Goal: Task Accomplishment & Management: Complete application form

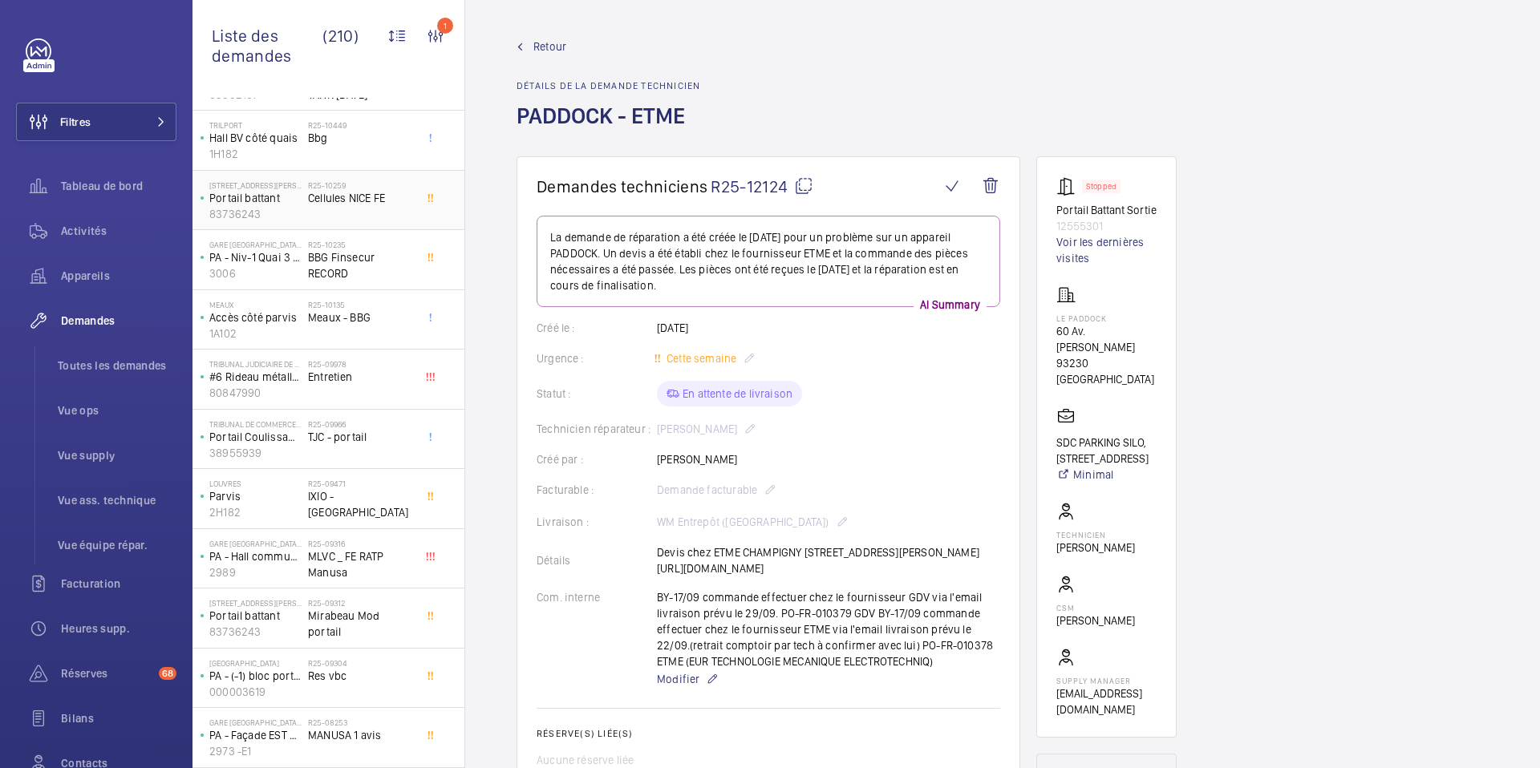
scroll to position [542, 0]
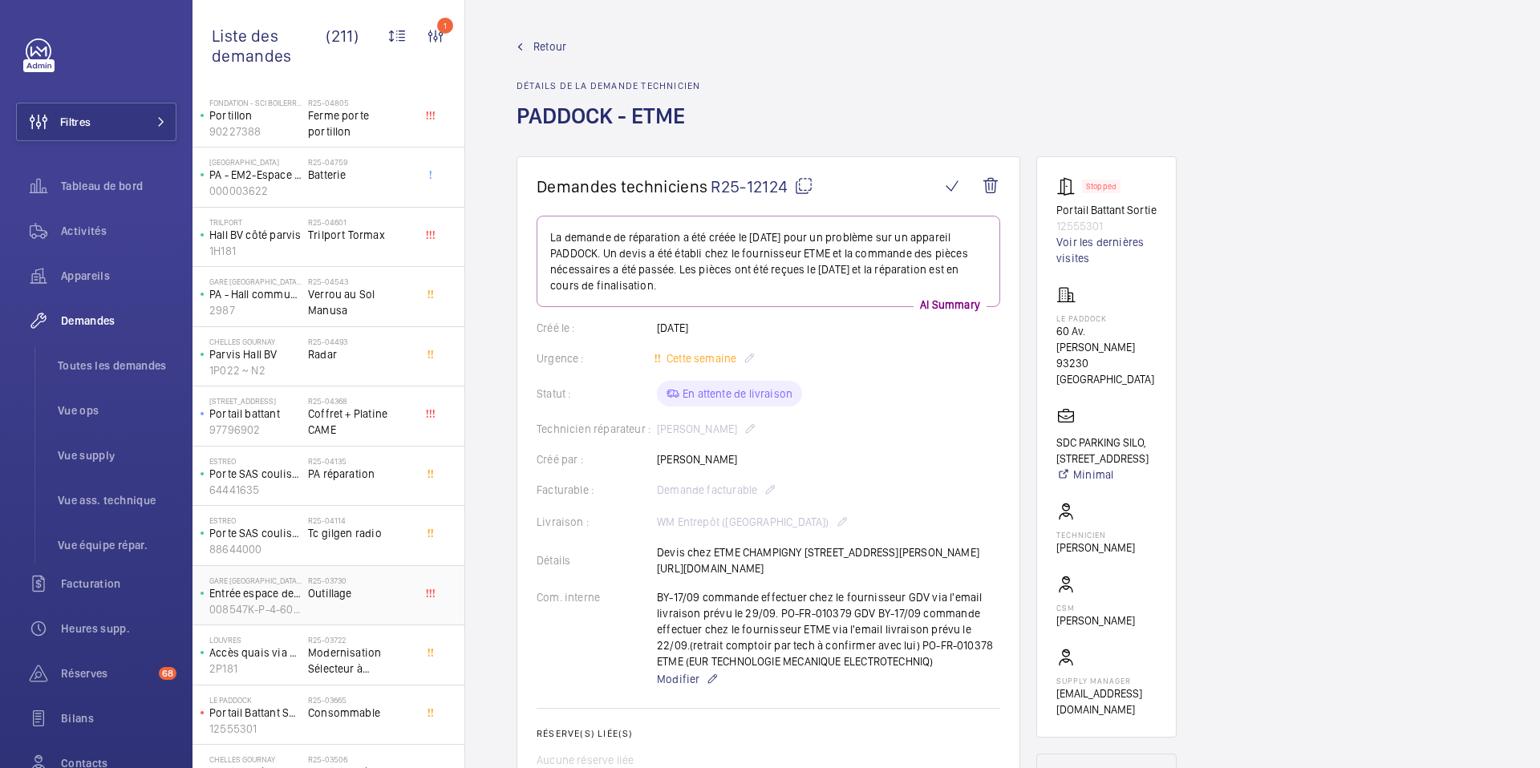
scroll to position [2619, 0]
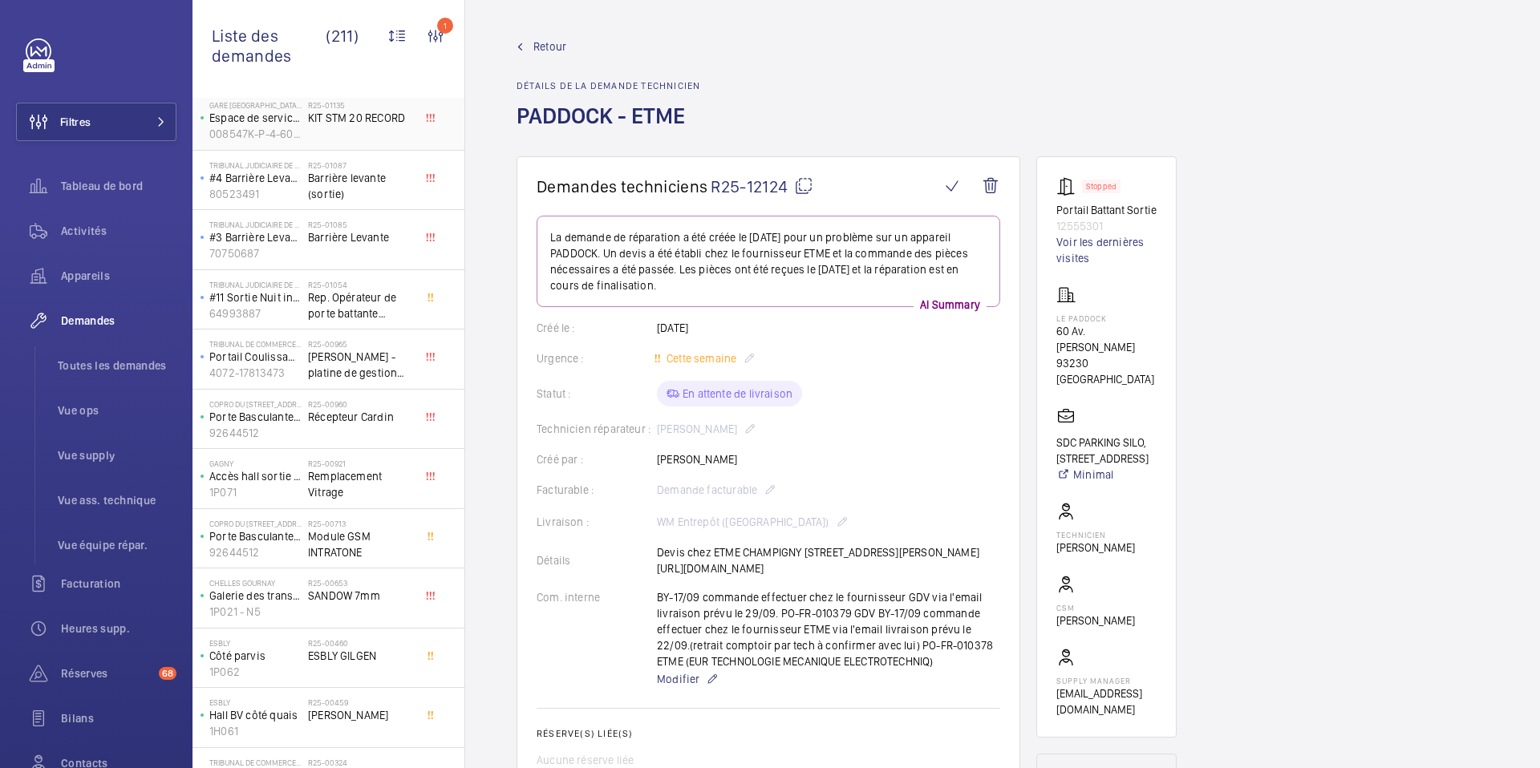
scroll to position [4127, 0]
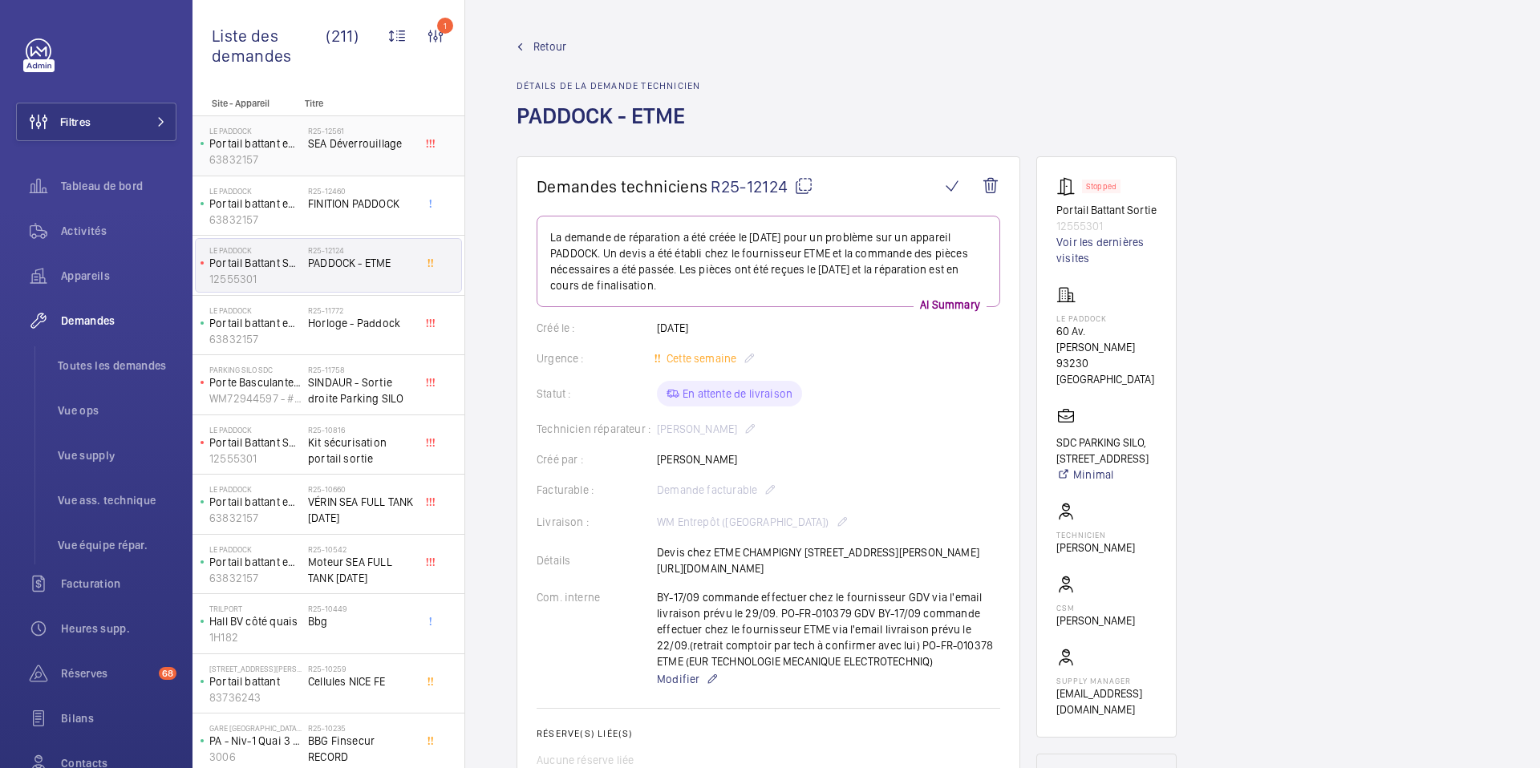
click at [367, 158] on div "R25-12561 SEA Déverrouillage" at bounding box center [361, 149] width 106 height 47
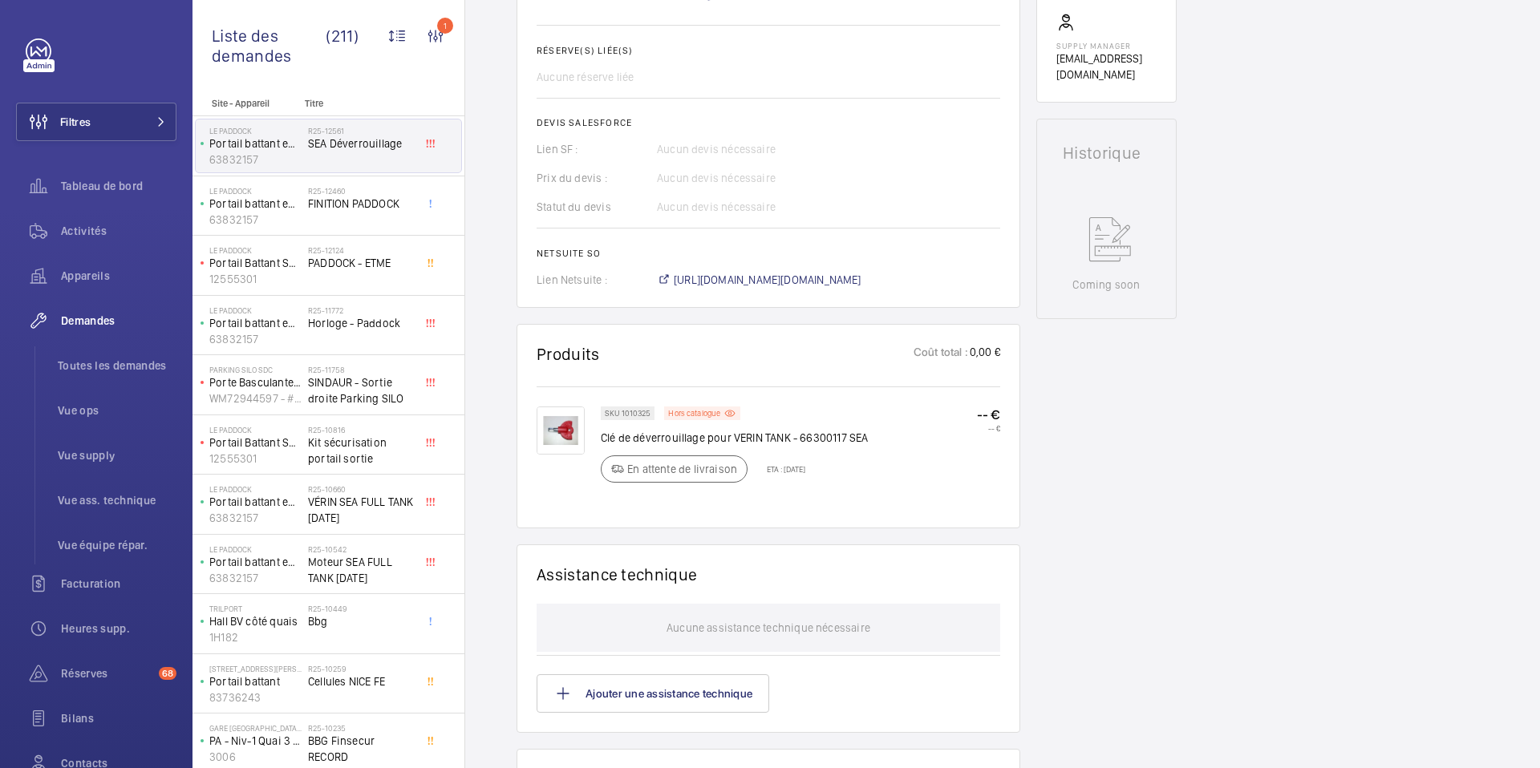
scroll to position [672, 0]
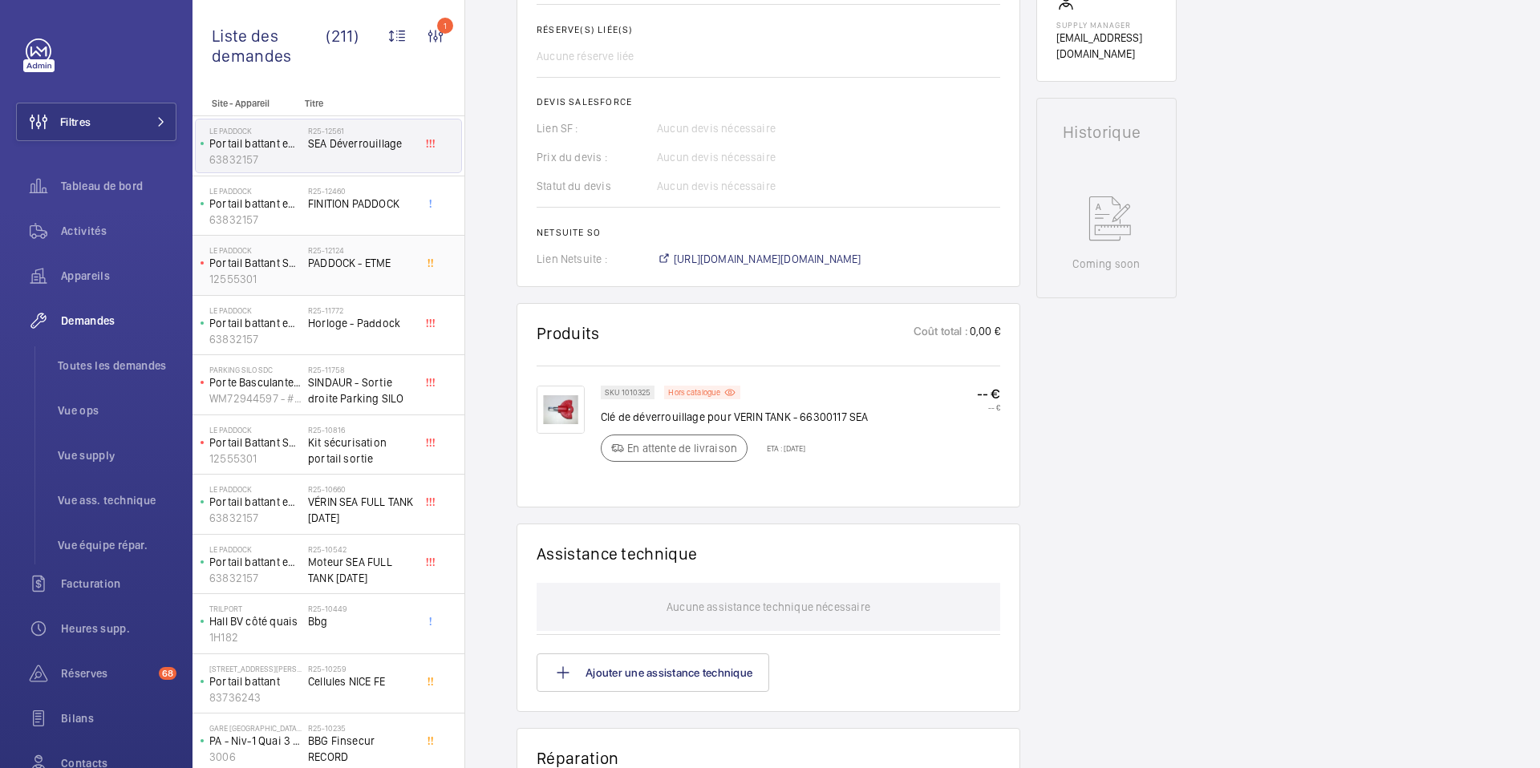
click at [410, 280] on div "R25-12124 PADDOCK - ETME" at bounding box center [361, 268] width 106 height 47
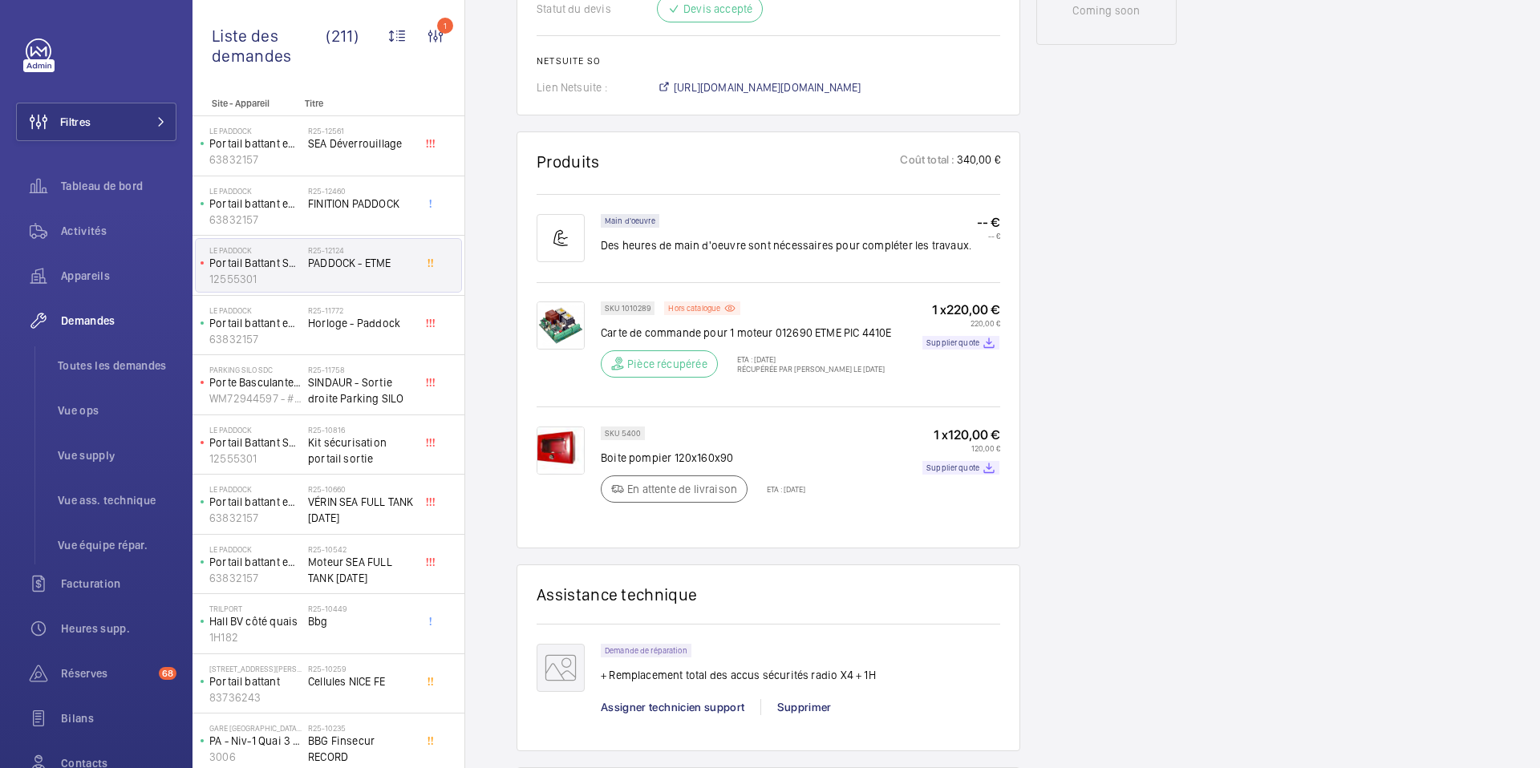
scroll to position [940, 0]
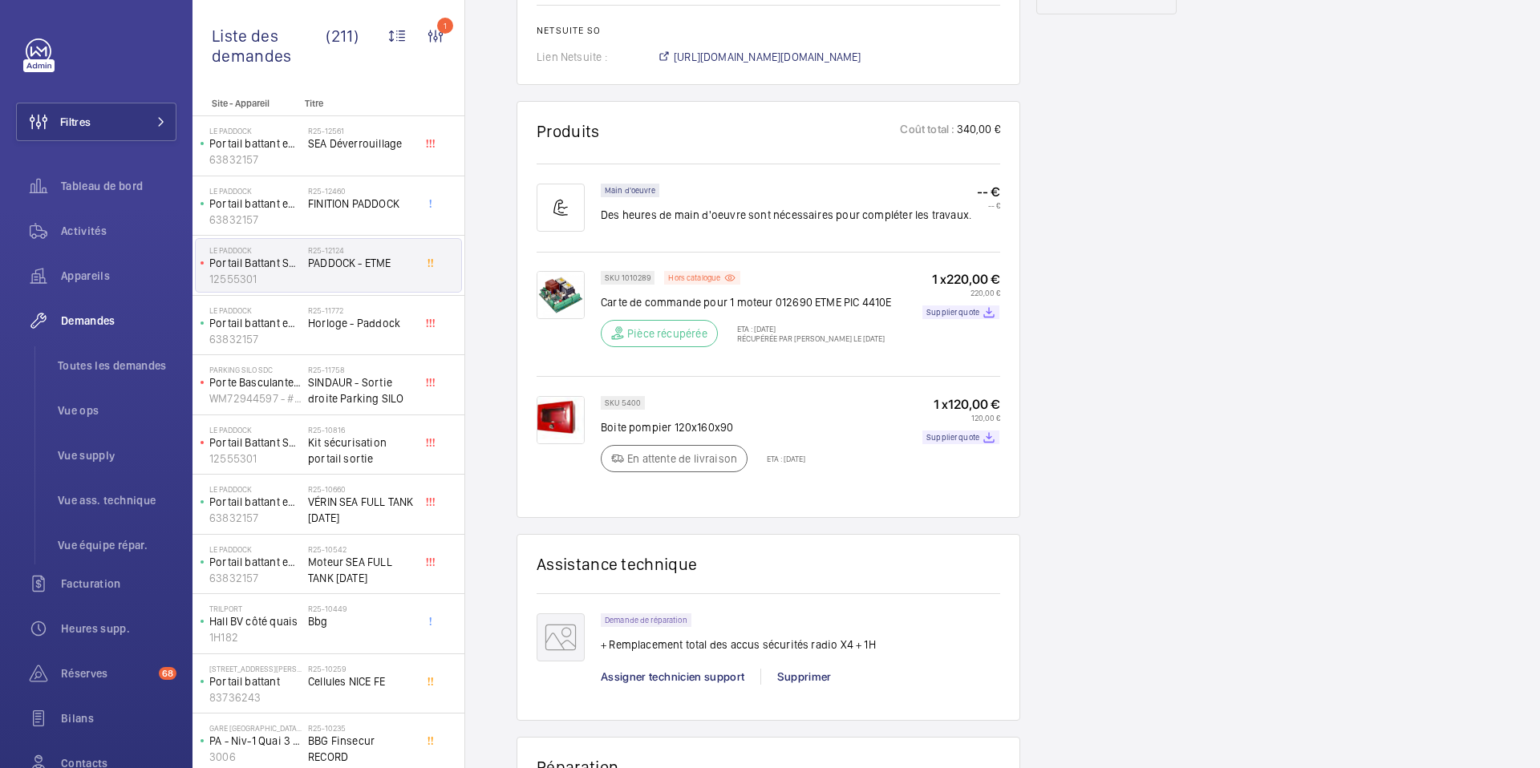
click at [565, 444] on img at bounding box center [561, 420] width 48 height 48
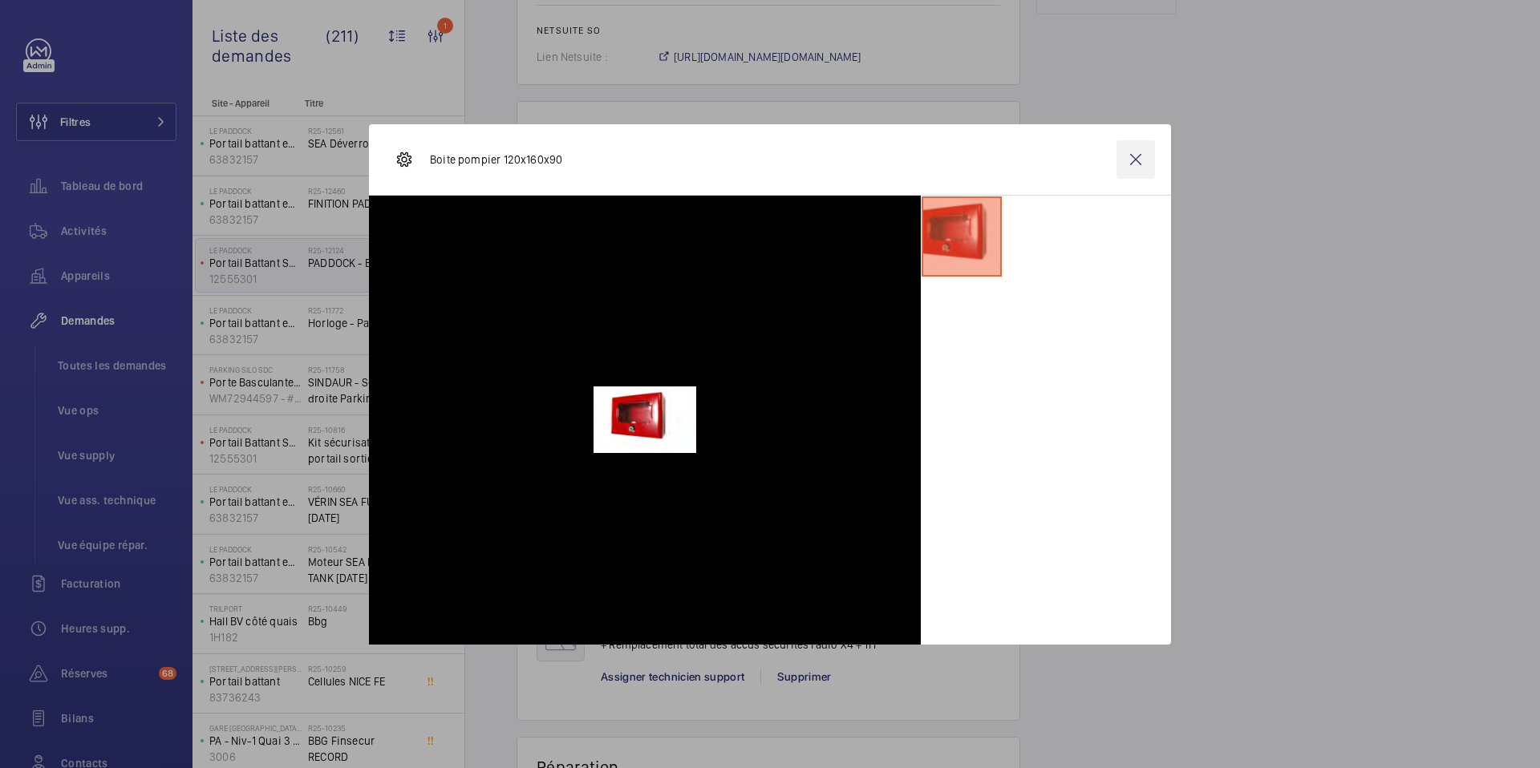
click at [1127, 162] on wm-front-icon-button at bounding box center [1135, 159] width 38 height 38
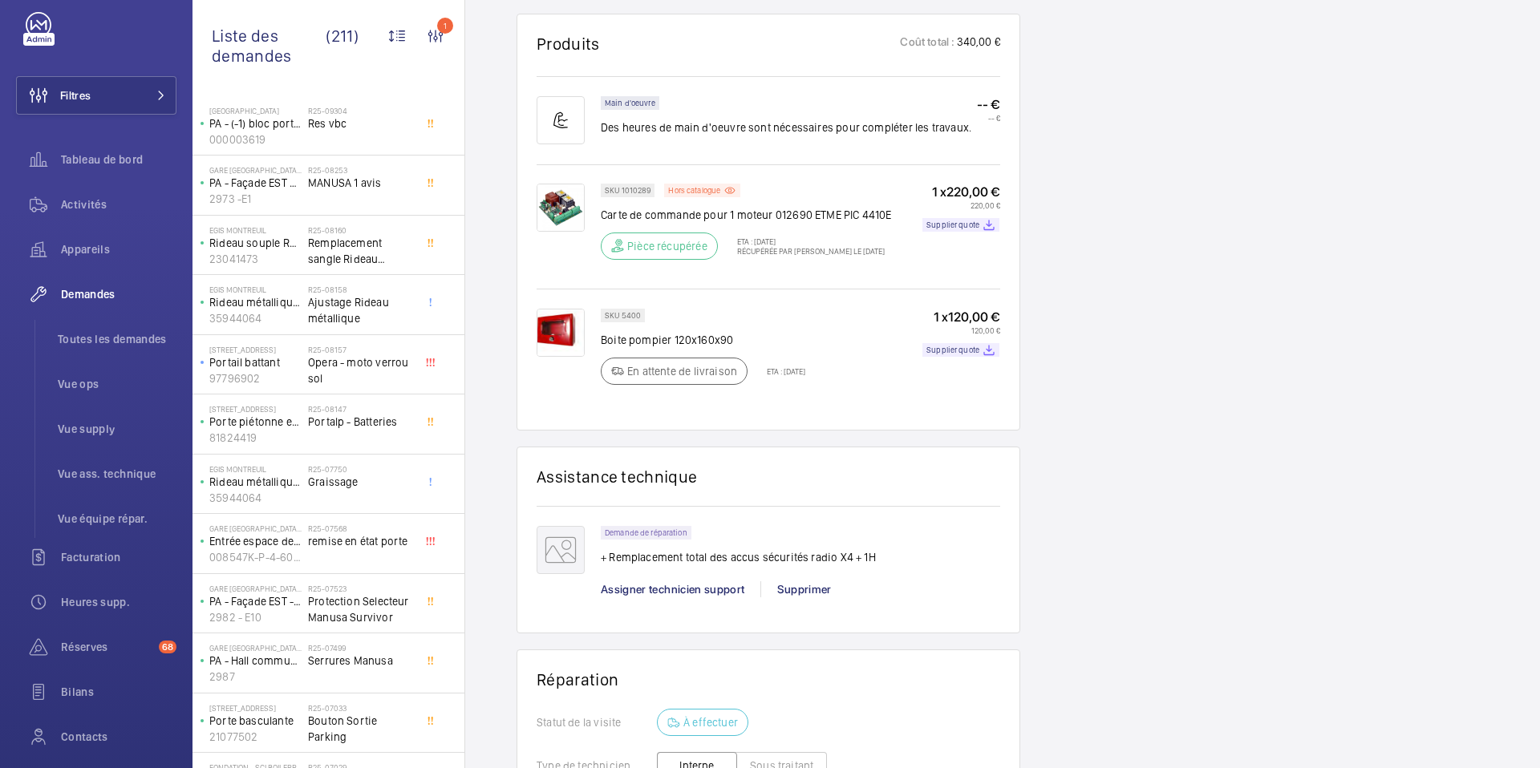
scroll to position [1222, 0]
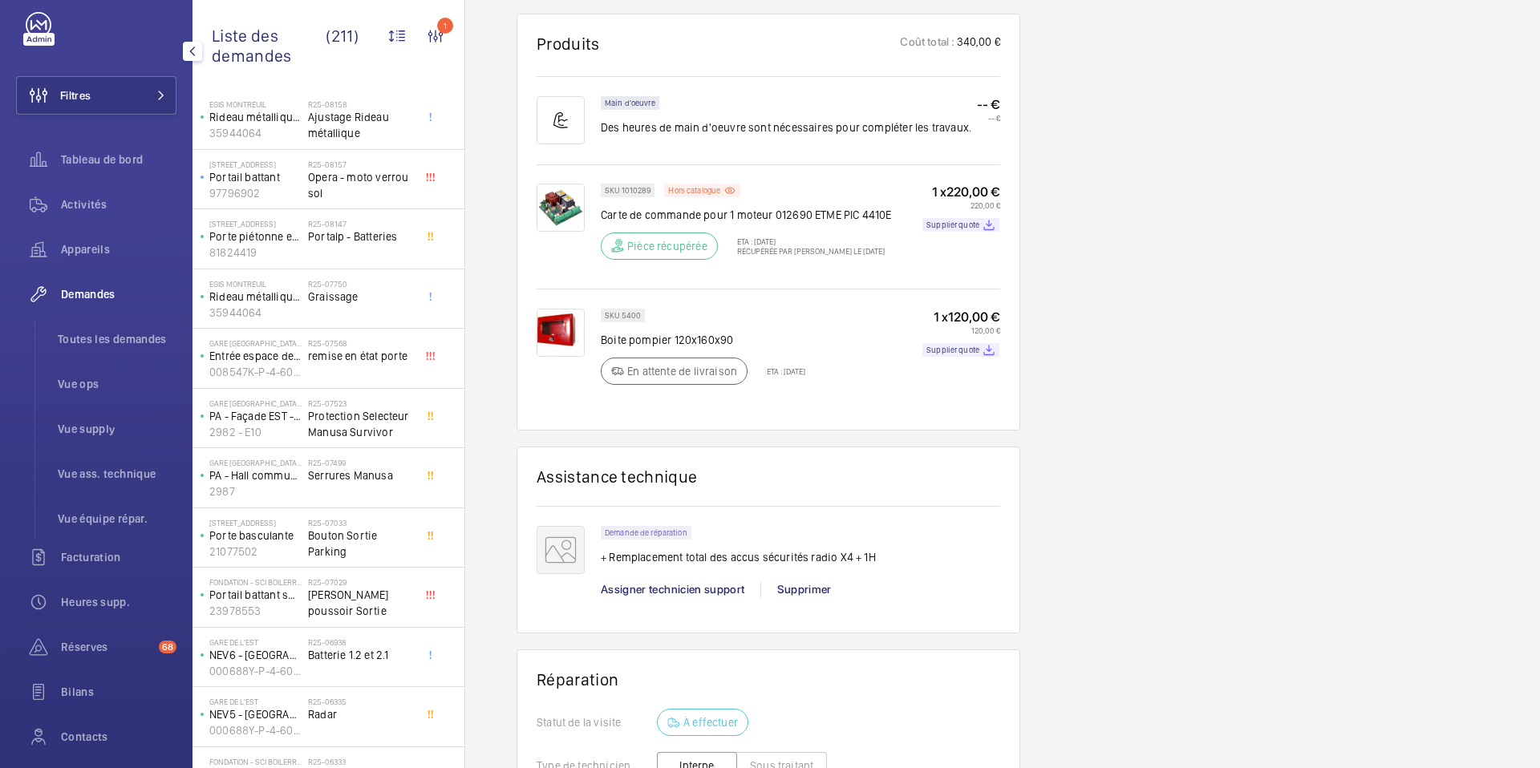
click at [87, 298] on span "Demandes" at bounding box center [118, 294] width 115 height 16
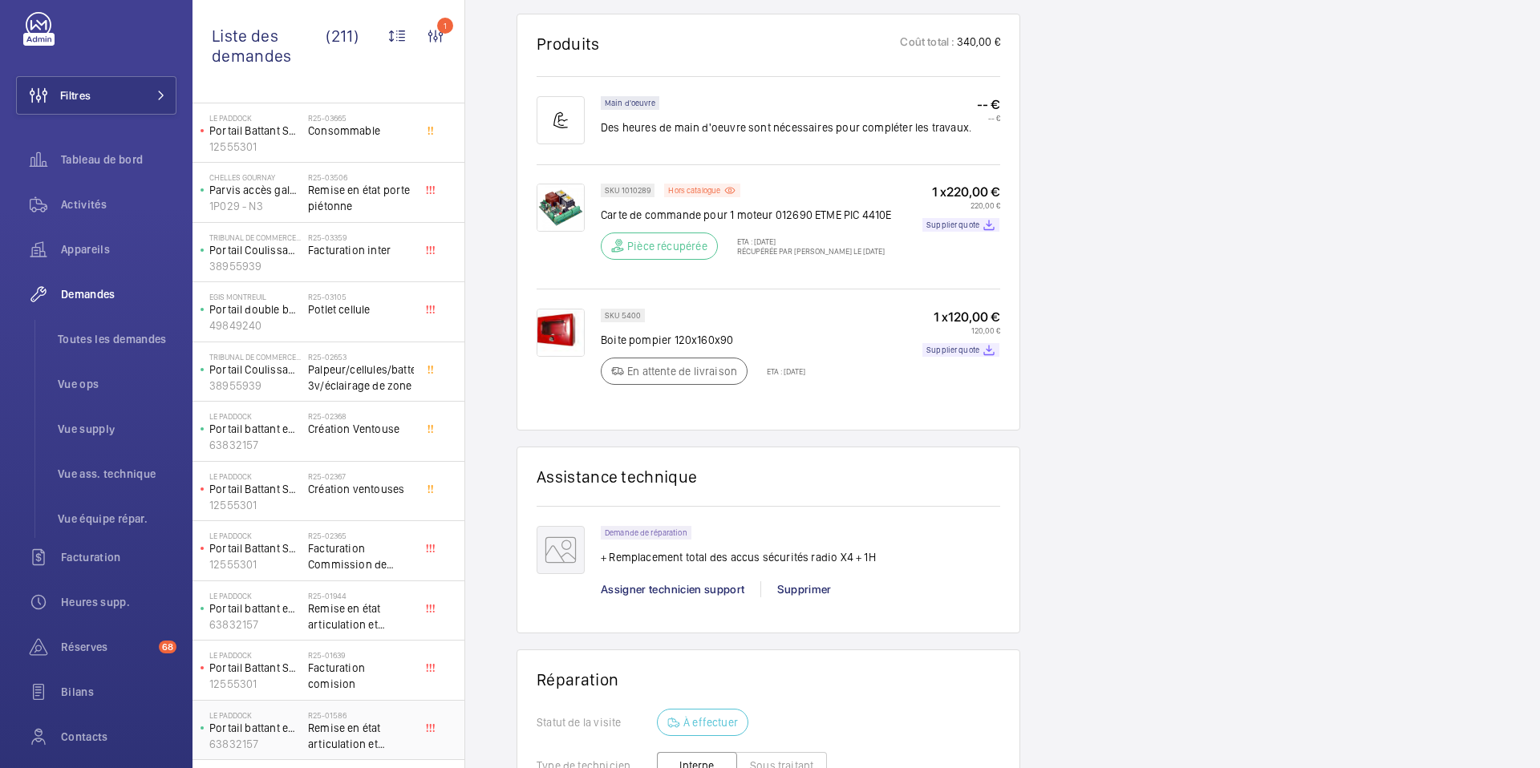
scroll to position [3448, 0]
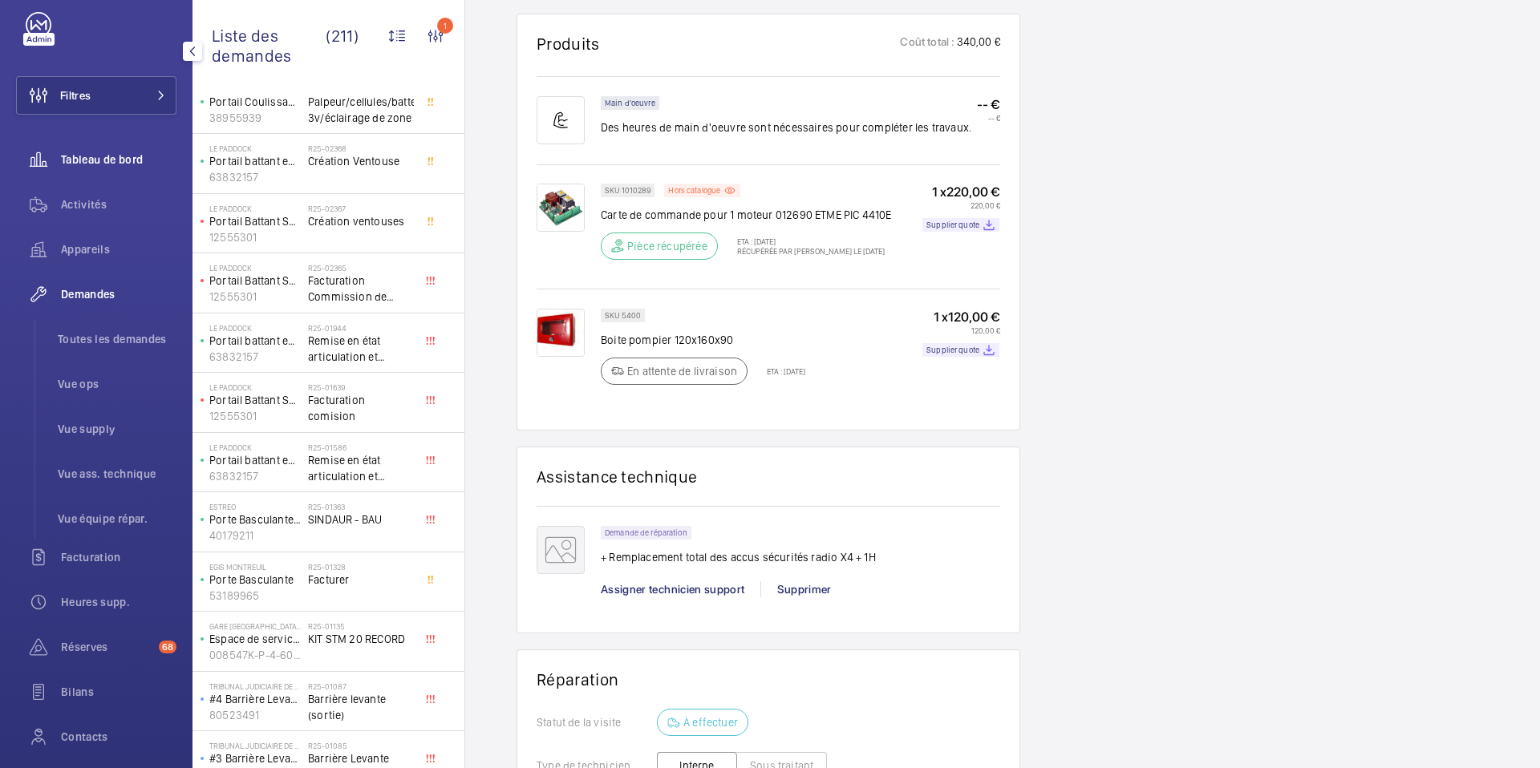
click at [67, 168] on div "Tableau de bord" at bounding box center [96, 159] width 160 height 38
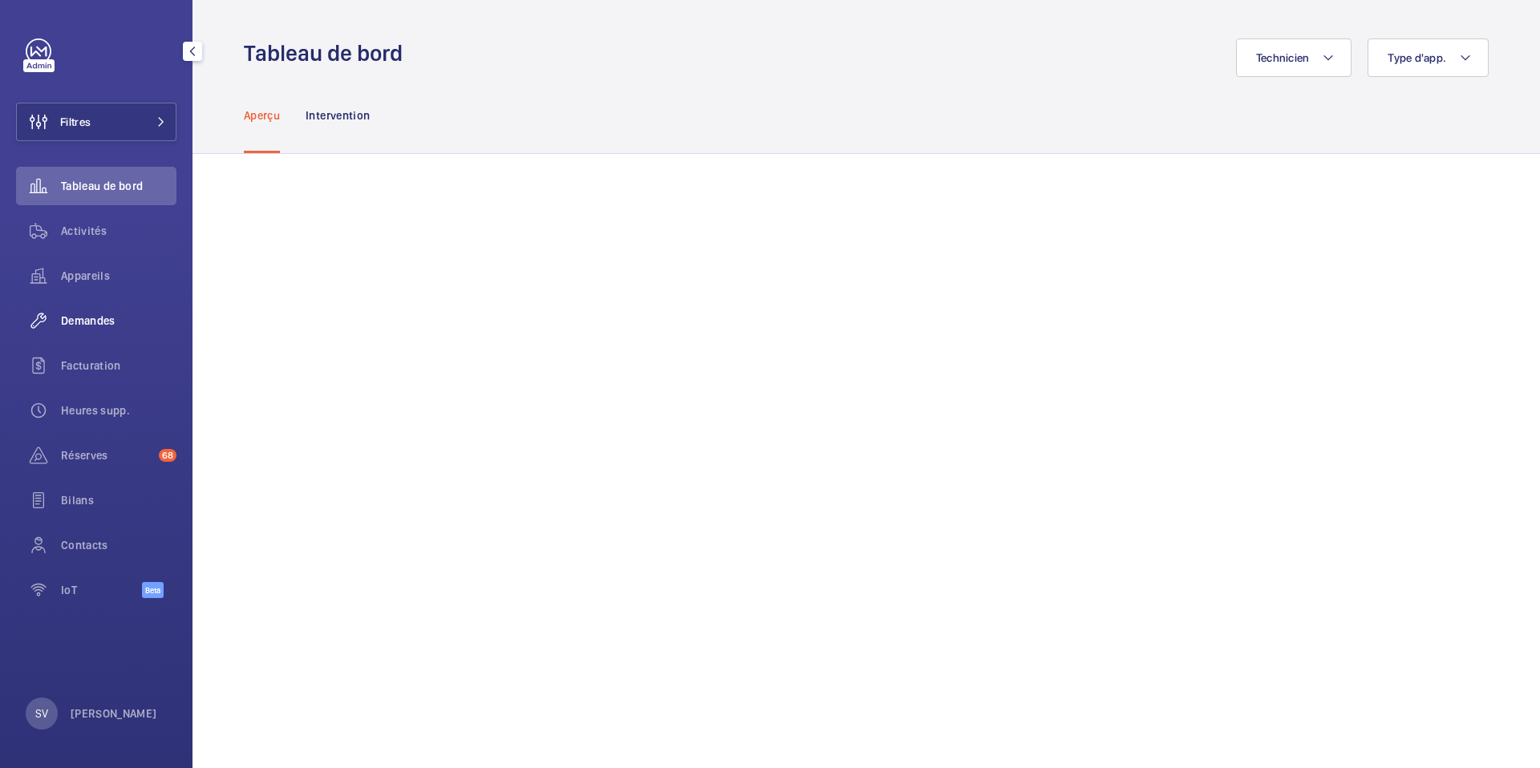
click at [111, 319] on span "Demandes" at bounding box center [118, 321] width 115 height 16
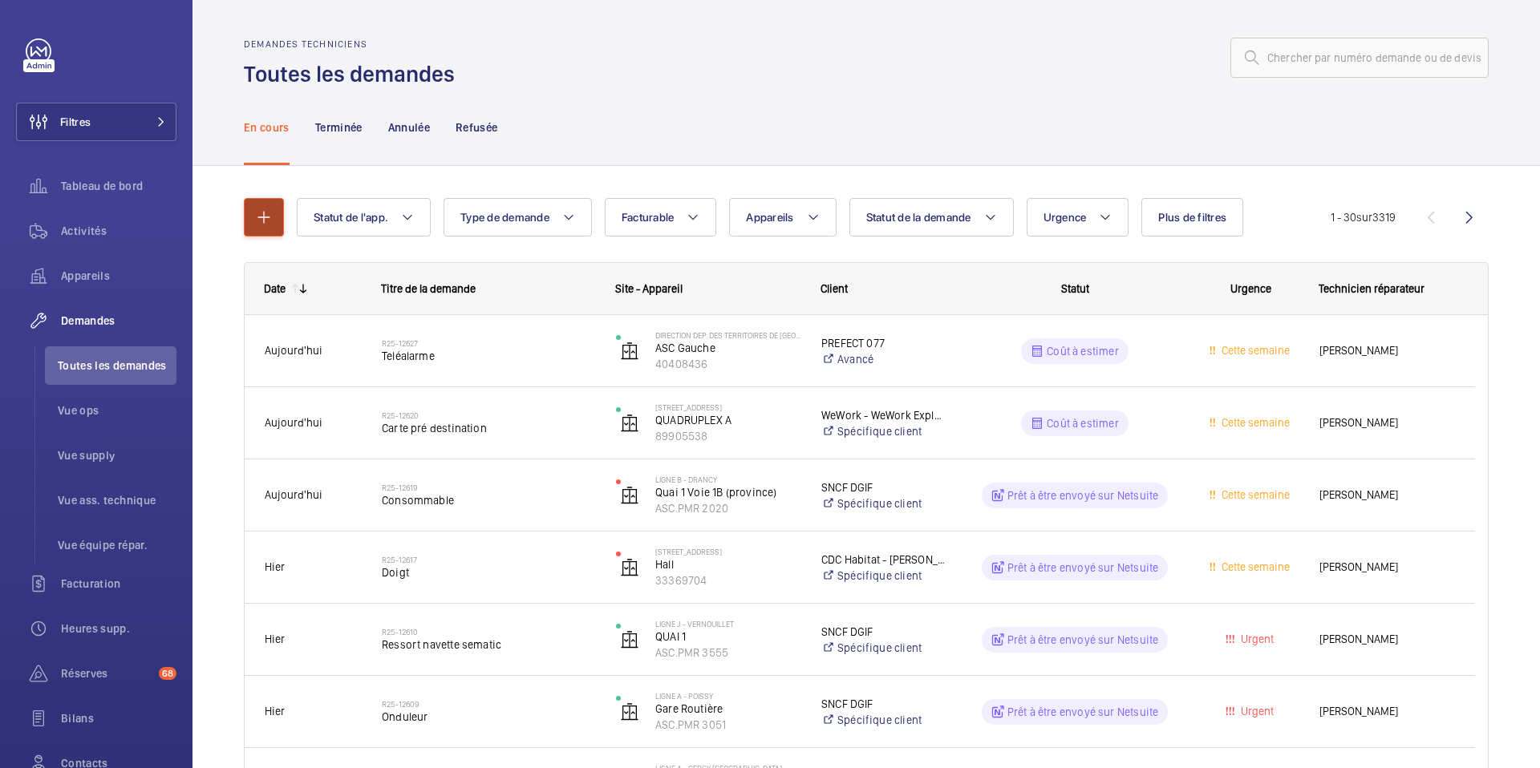
click at [253, 224] on button "button" at bounding box center [264, 217] width 40 height 38
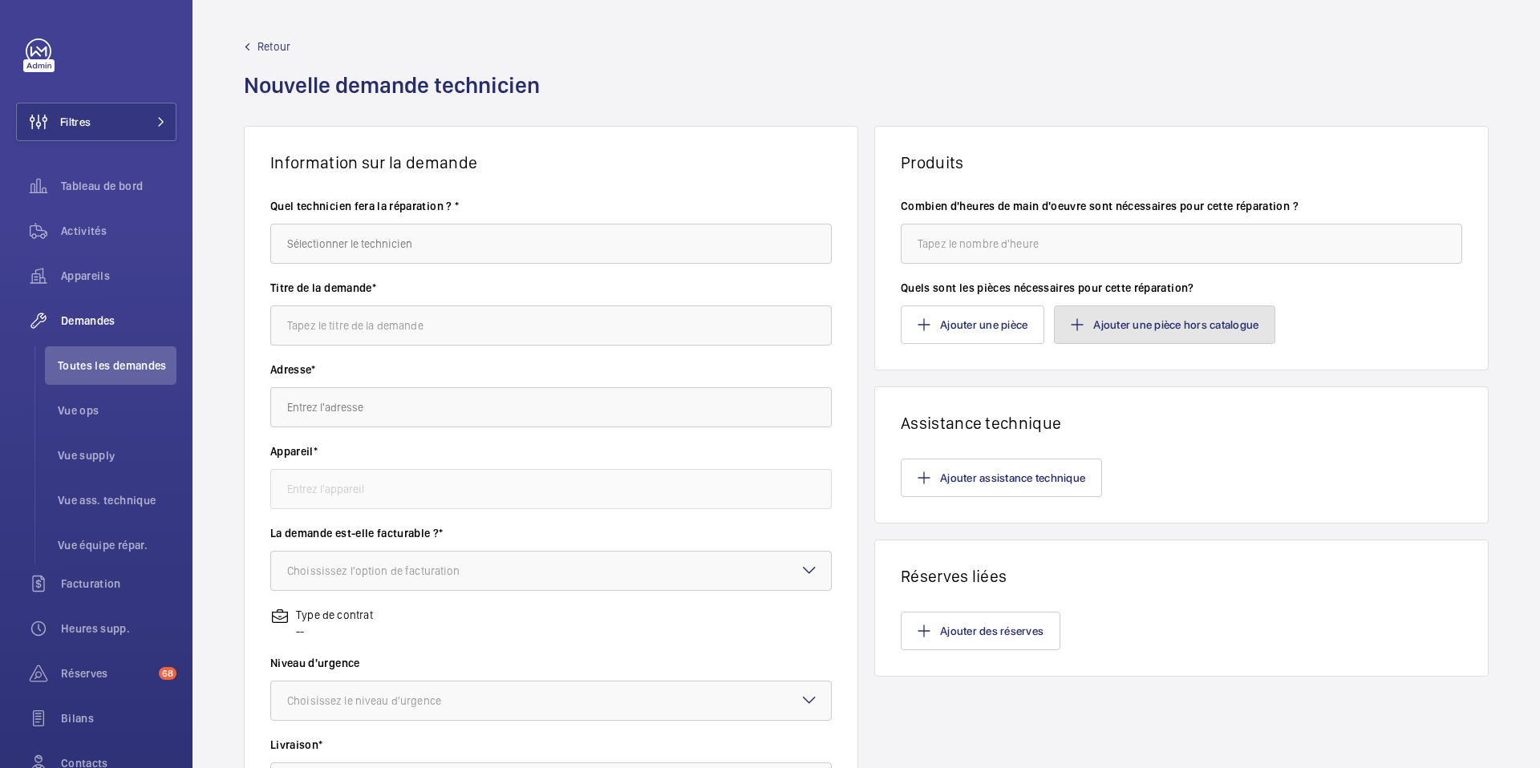
click at [1165, 315] on button "Ajouter une pièce hors catalogue" at bounding box center [1164, 325] width 221 height 38
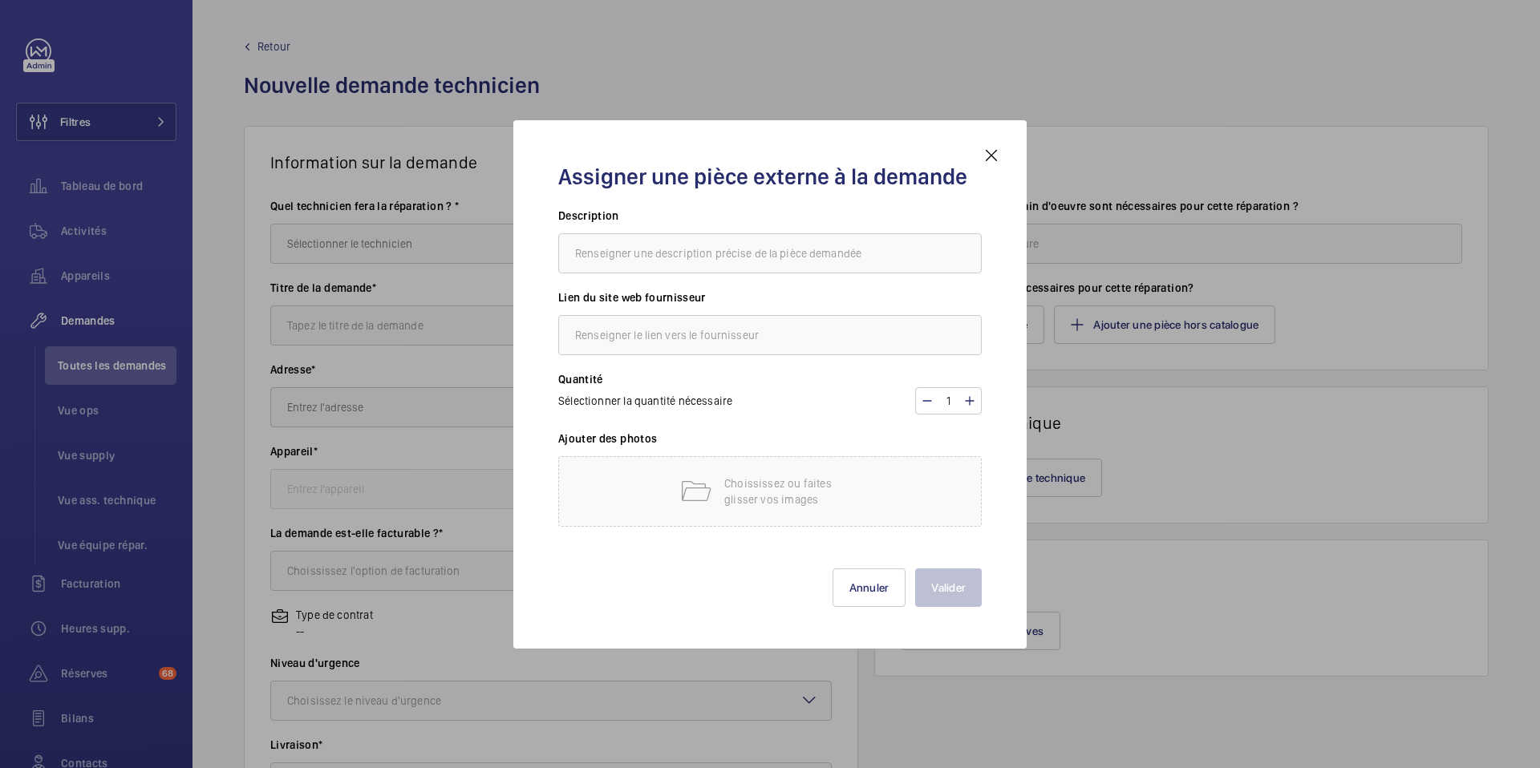
click at [991, 152] on mat-icon at bounding box center [991, 155] width 19 height 19
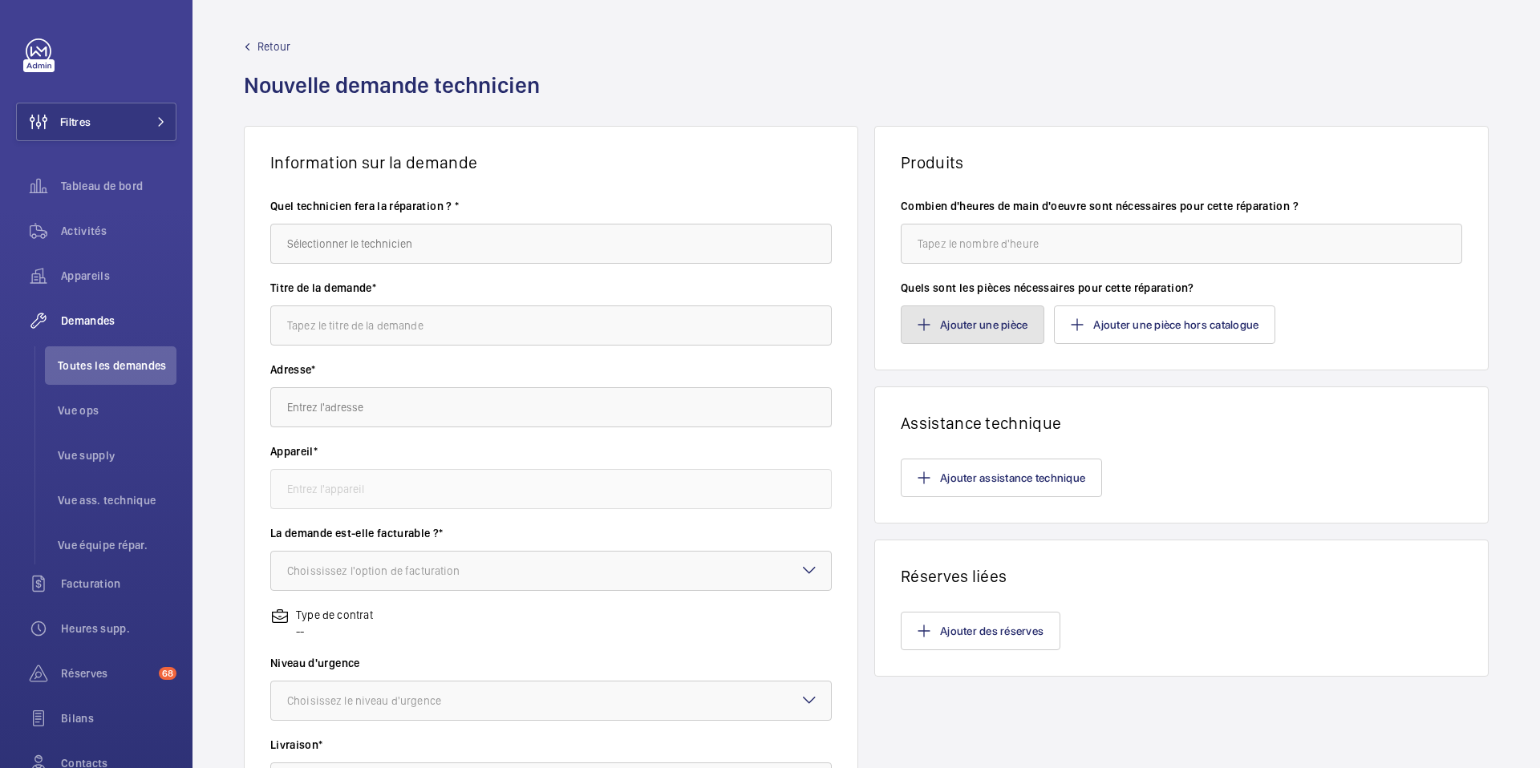
click at [999, 332] on button "Ajouter une pièce" at bounding box center [973, 325] width 144 height 38
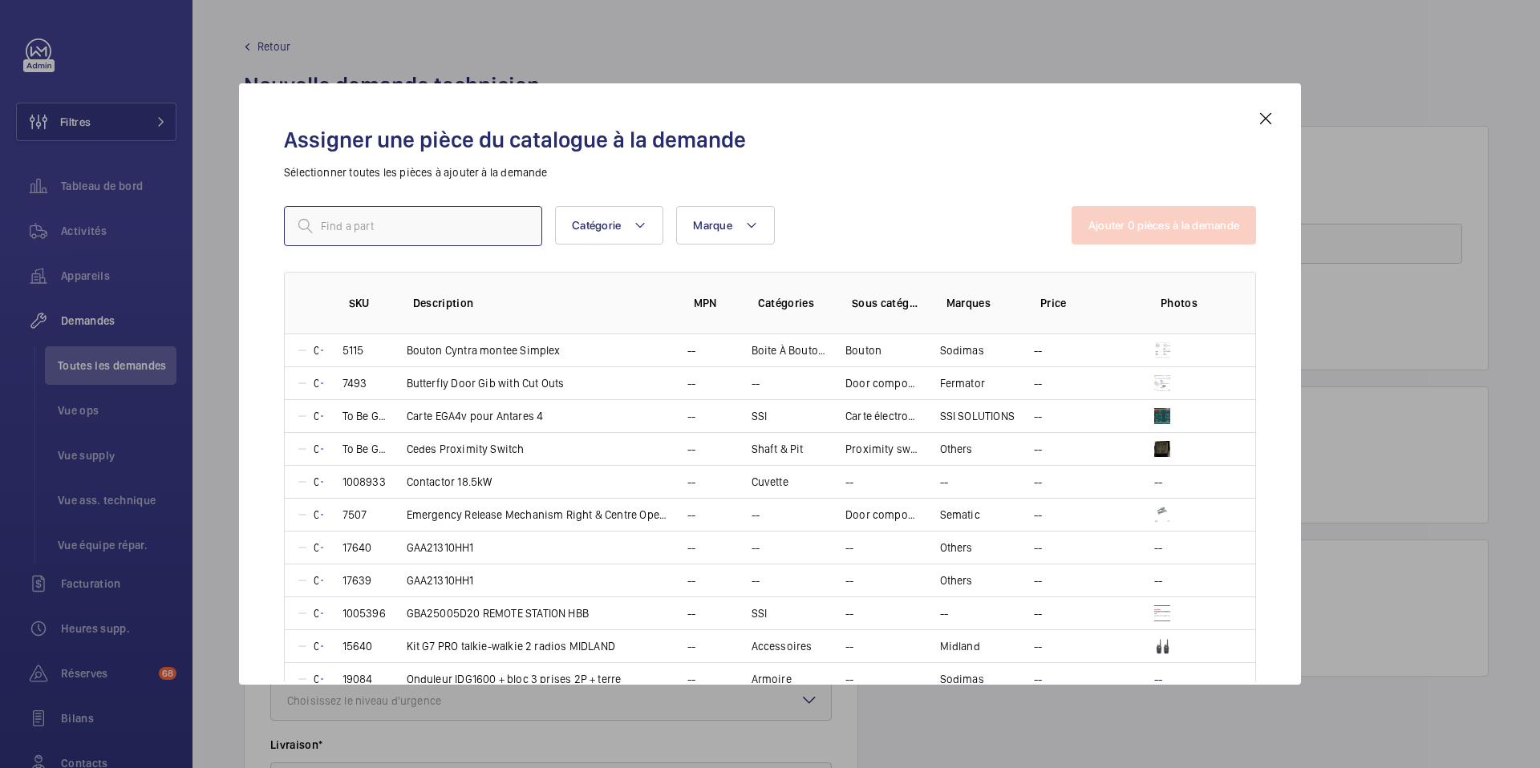
click at [364, 225] on input "text" at bounding box center [413, 226] width 258 height 40
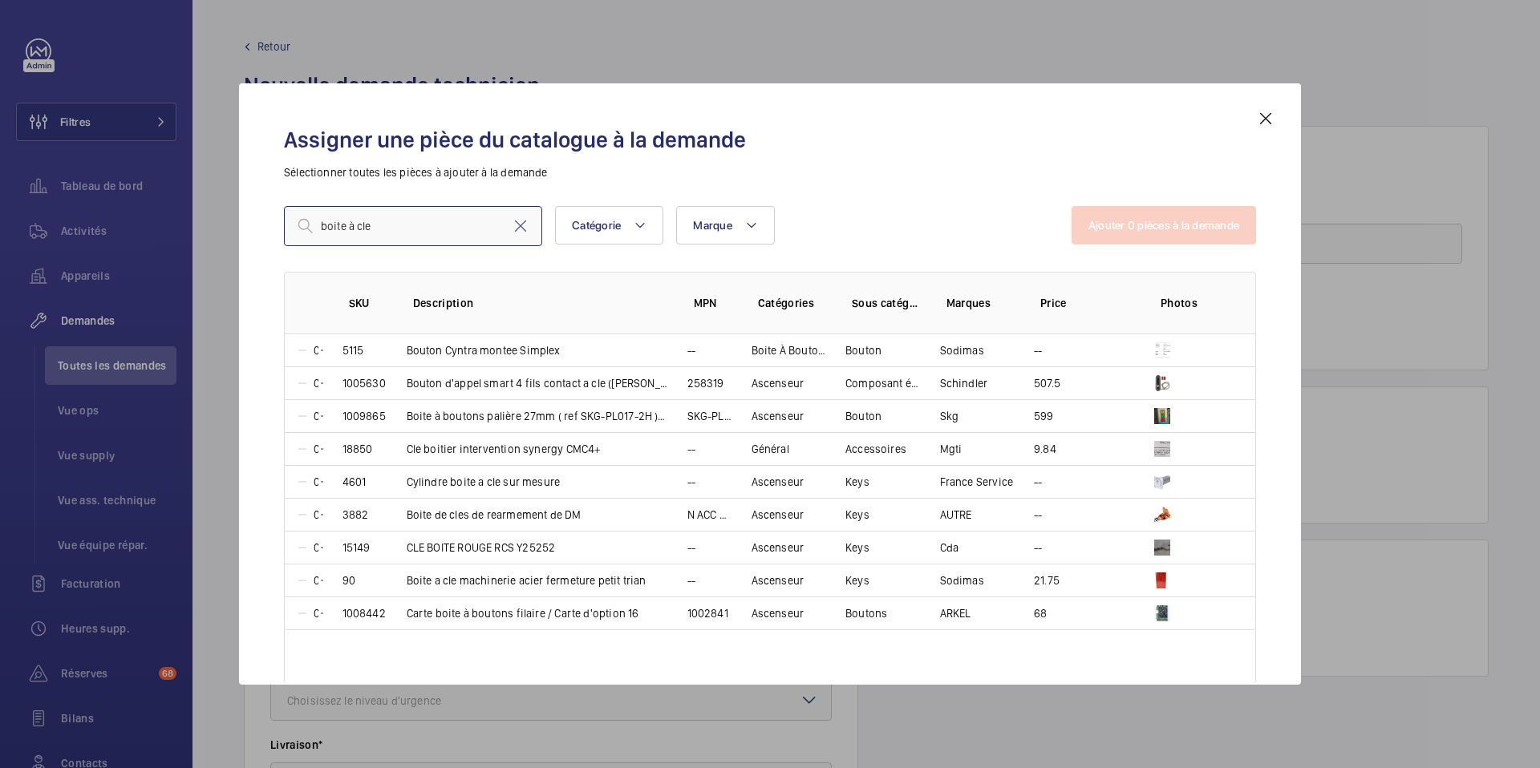
click at [377, 222] on input "boite à cle" at bounding box center [413, 226] width 258 height 40
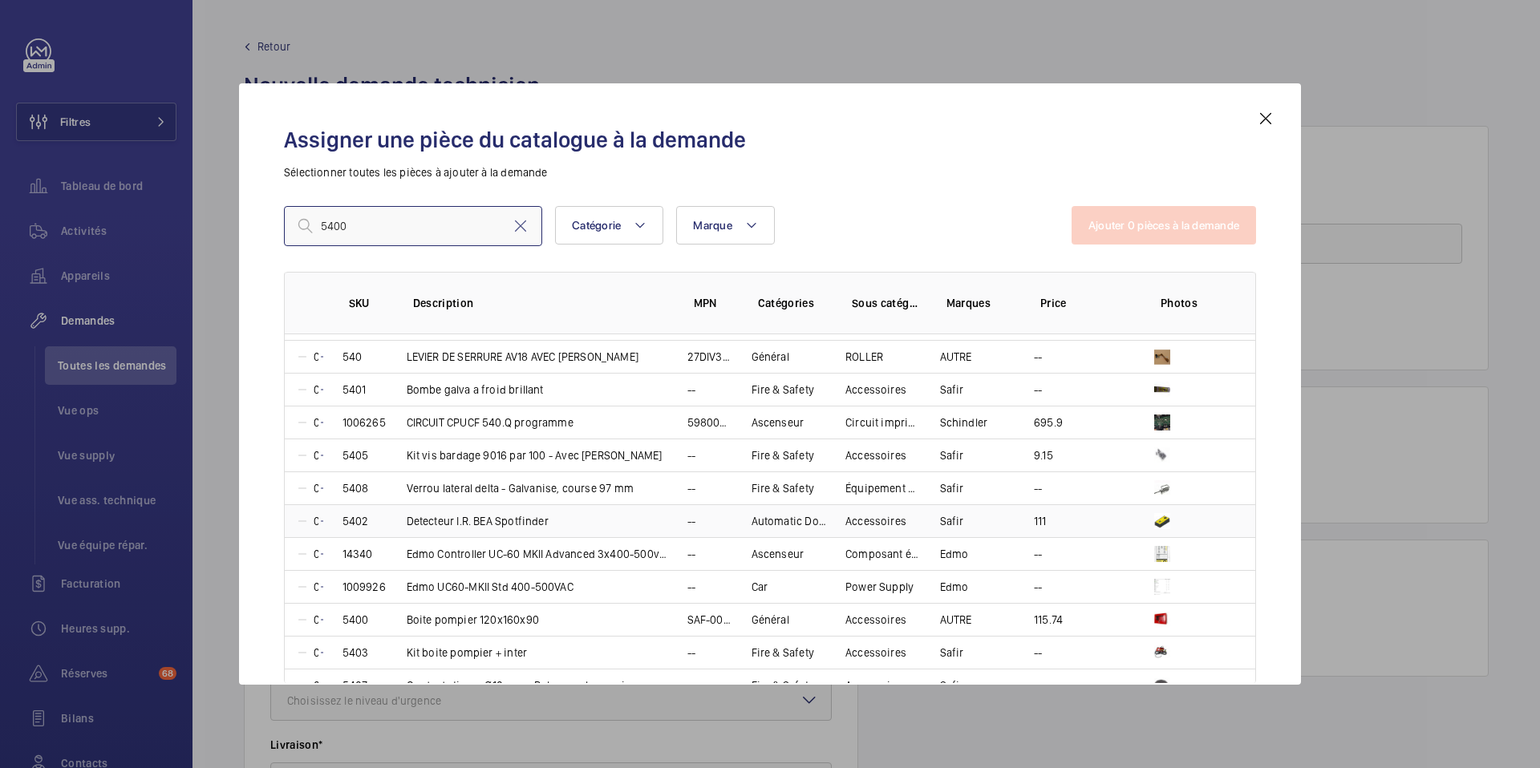
scroll to position [124, 0]
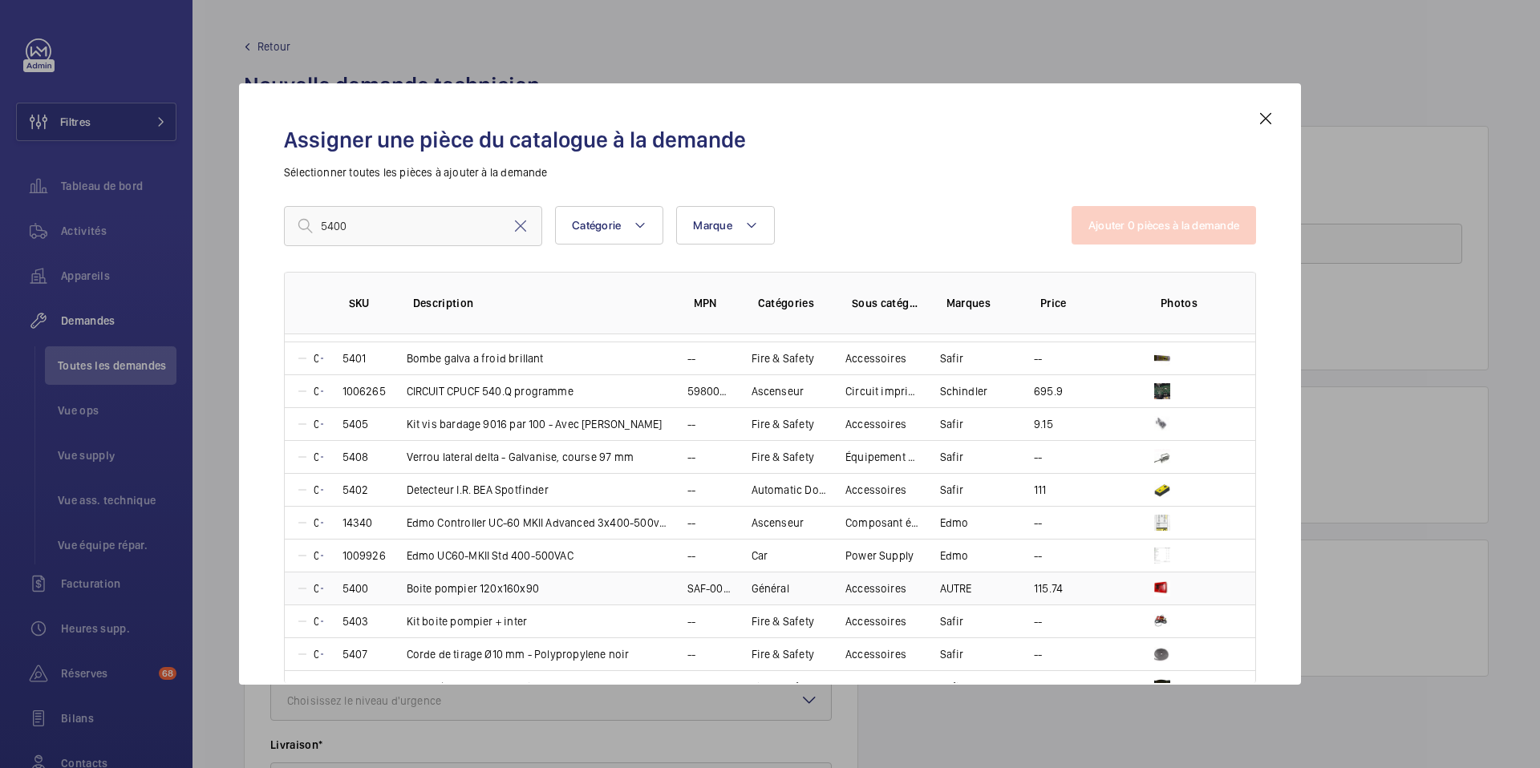
click at [453, 589] on p "Boite pompier 120x160x90" at bounding box center [473, 589] width 132 height 16
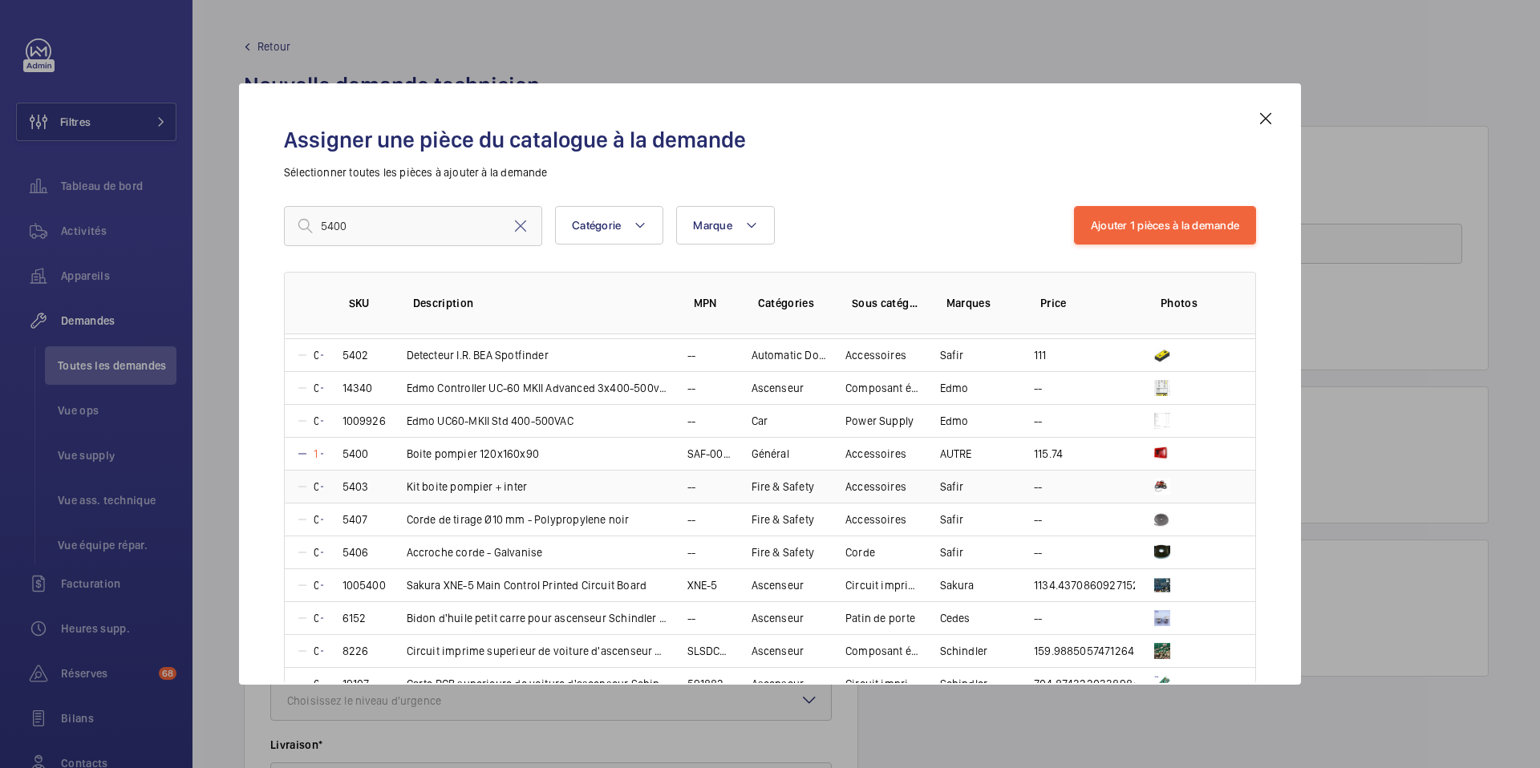
scroll to position [279, 0]
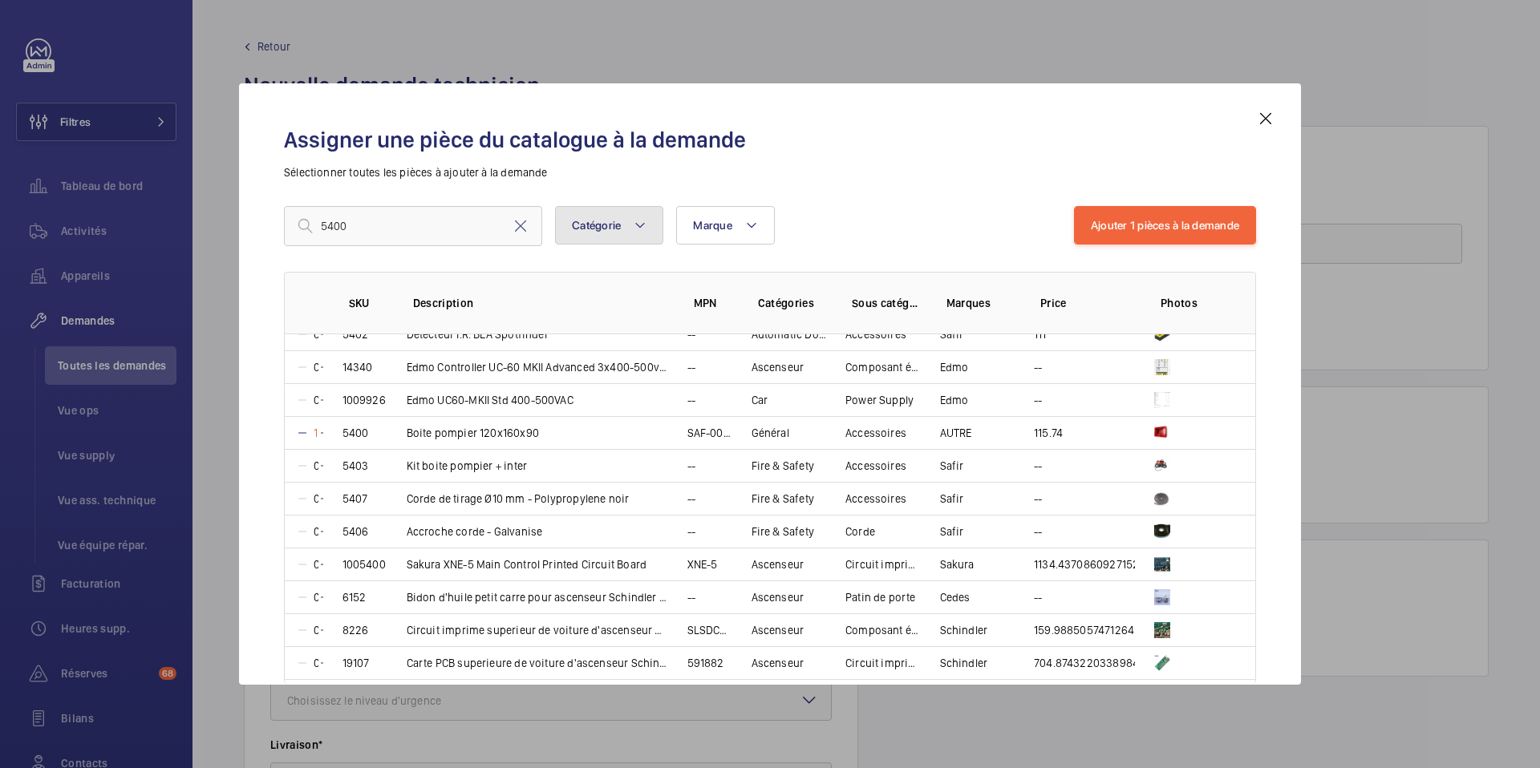
click at [645, 221] on mat-icon at bounding box center [640, 225] width 13 height 19
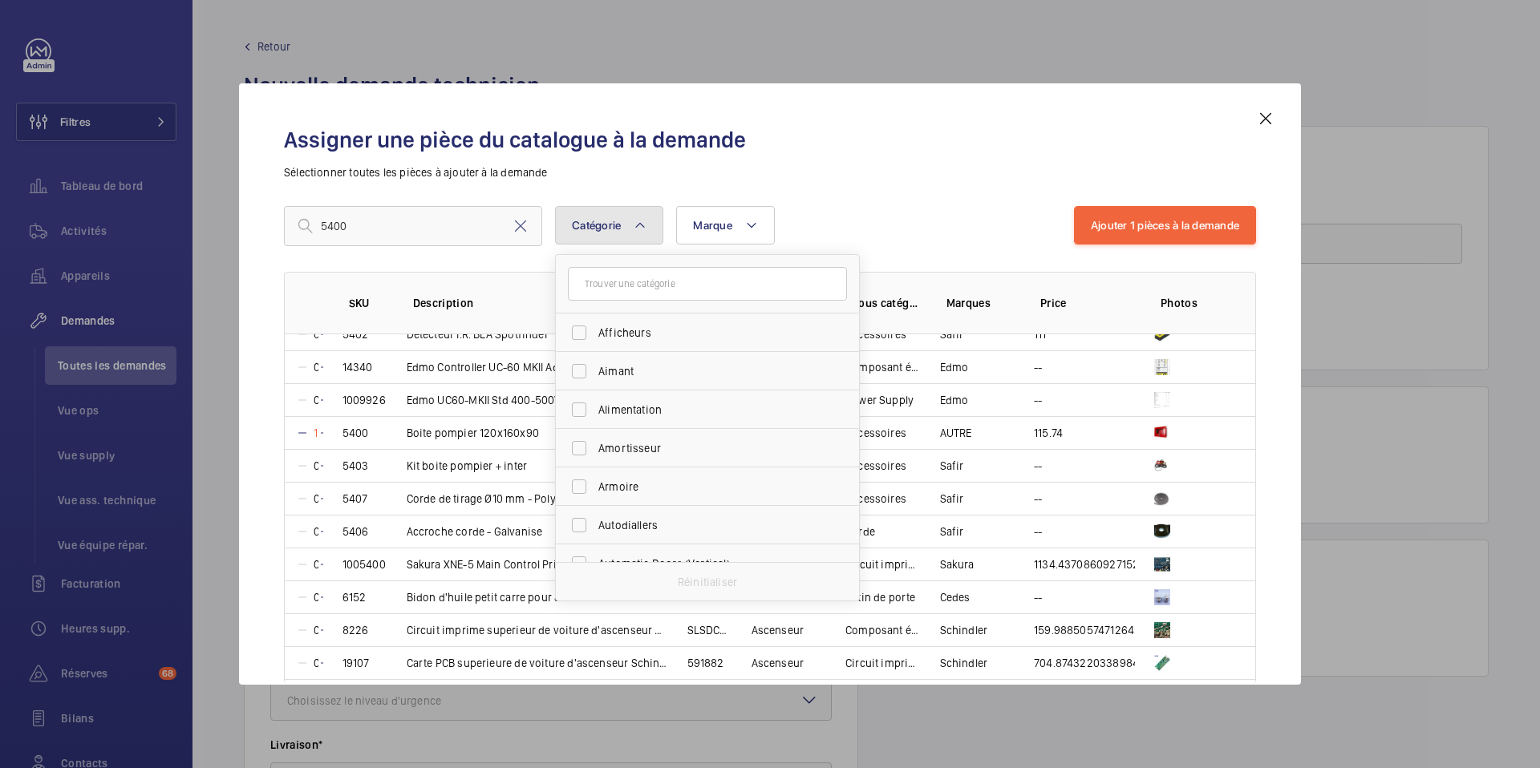
click at [646, 227] on mat-icon at bounding box center [640, 225] width 13 height 19
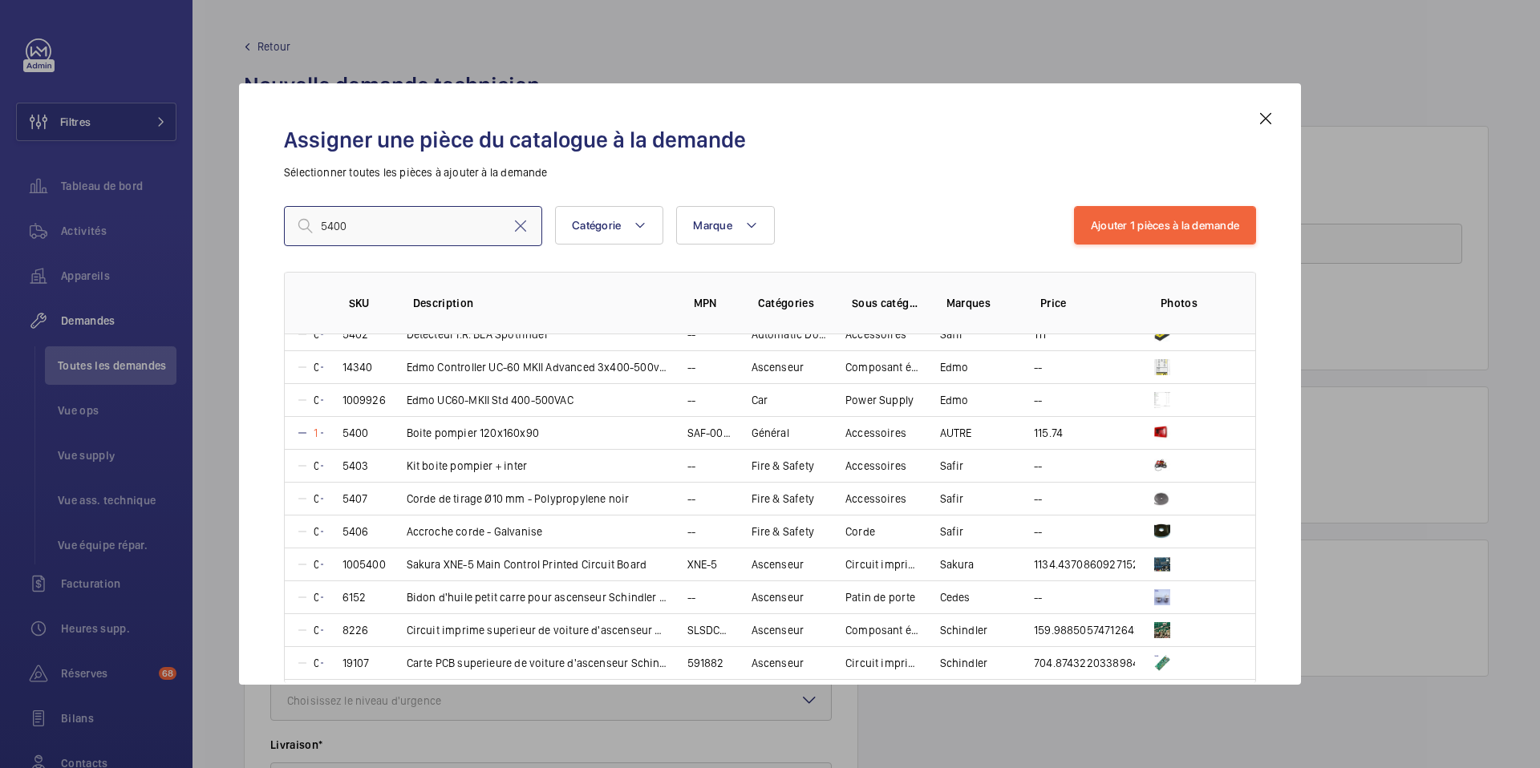
click at [413, 232] on input "5400" at bounding box center [413, 226] width 258 height 40
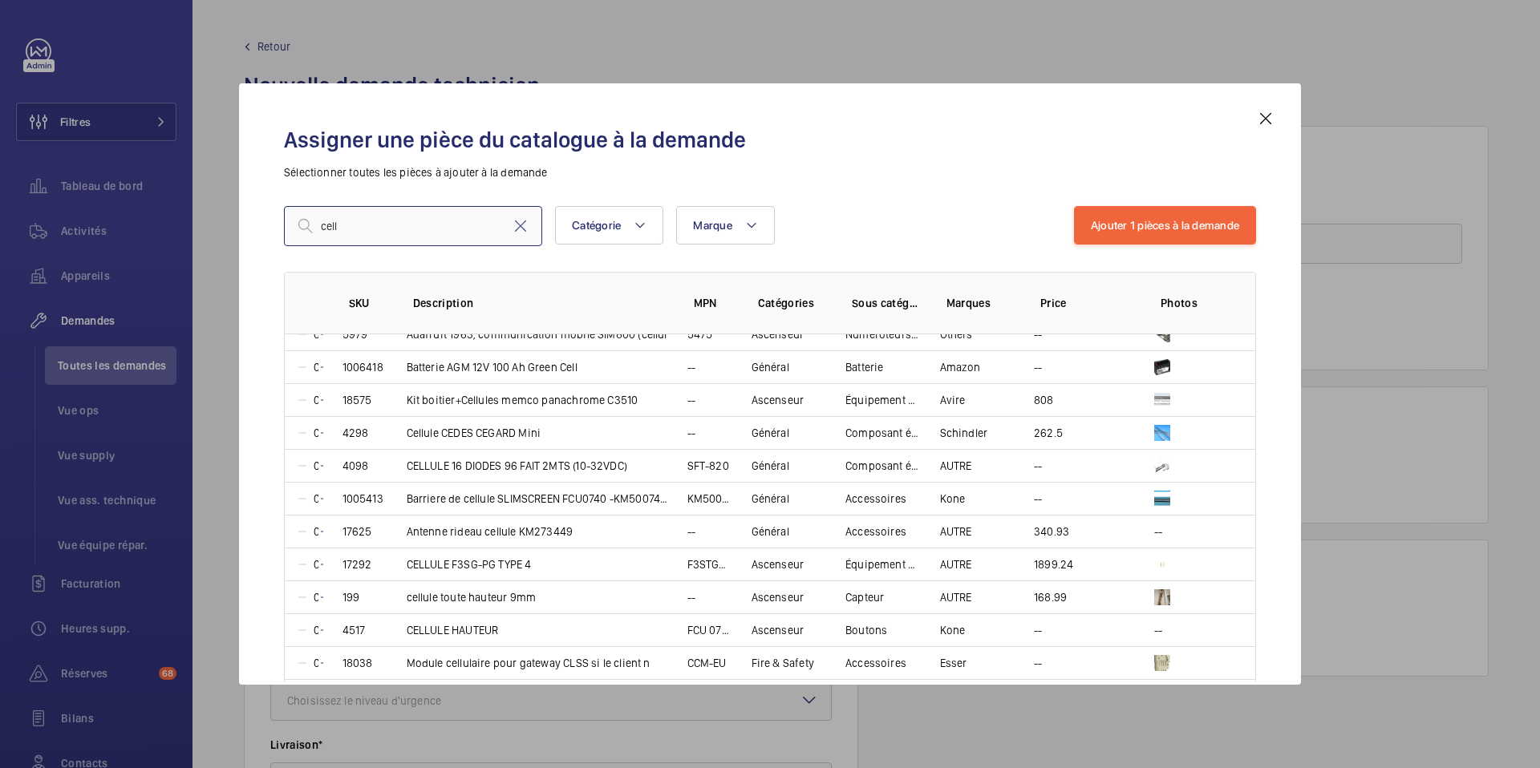
type input "cell"
click at [1269, 119] on mat-icon at bounding box center [1265, 118] width 19 height 19
